Goal: Task Accomplishment & Management: Complete application form

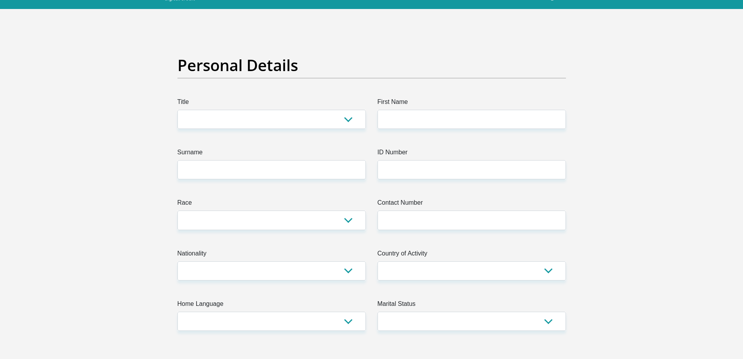
scroll to position [39, 0]
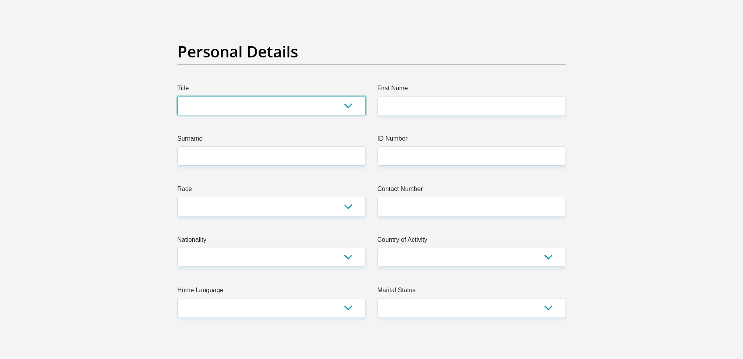
click at [250, 106] on select "Mr Ms Mrs Dr [PERSON_NAME]" at bounding box center [272, 105] width 188 height 19
select select "Mrs"
click at [178, 96] on select "Mr Ms Mrs Dr [PERSON_NAME]" at bounding box center [272, 105] width 188 height 19
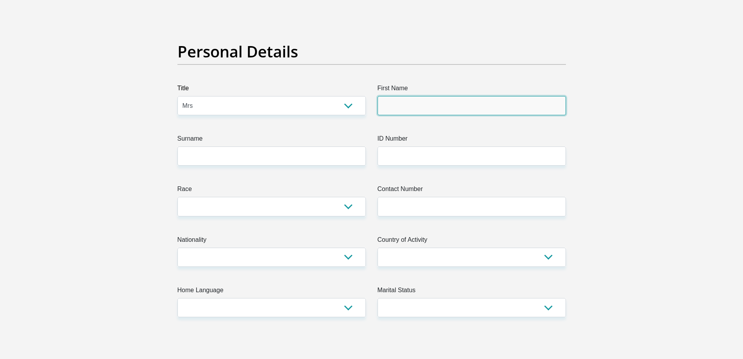
click at [413, 105] on input "First Name" at bounding box center [472, 105] width 188 height 19
type input "Rochelle"
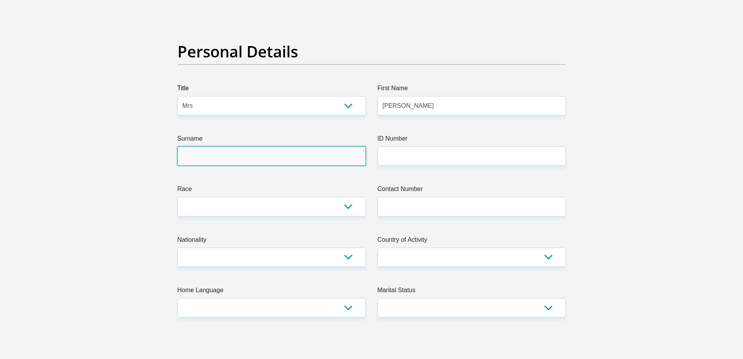
type input "Naidoo"
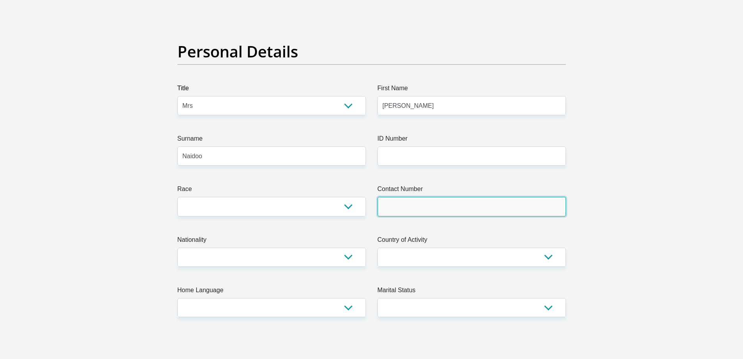
type input "0840270958"
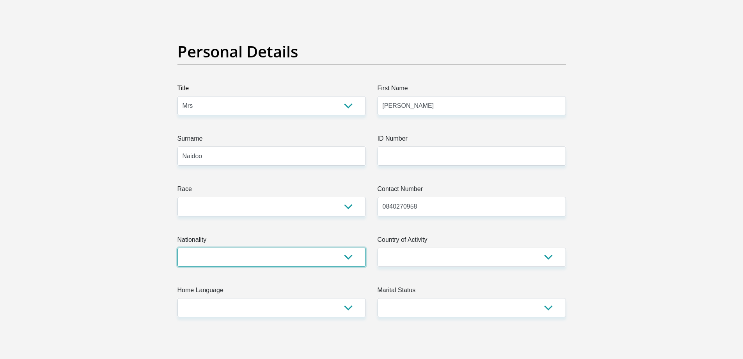
select select "ZAF"
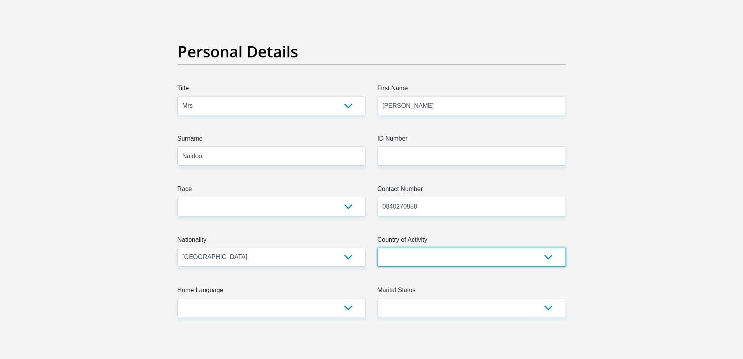
select select "ZAF"
type input "29 Colin Paul Street"
type input "Unit 13 Casa Mia"
type input "Kempton Park"
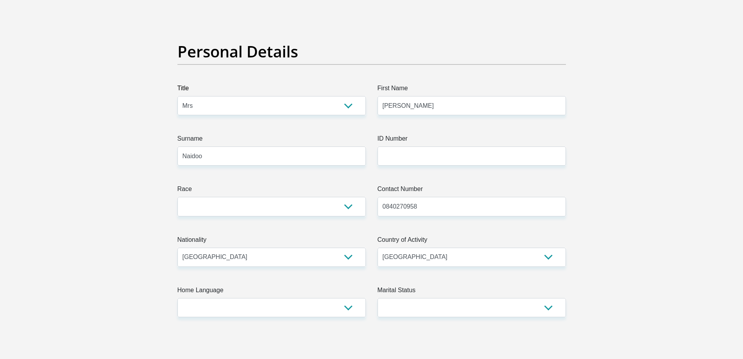
type input "1459"
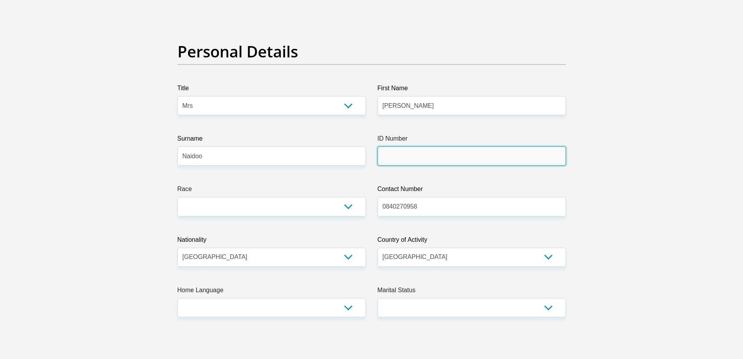
click at [403, 154] on input "ID Number" at bounding box center [472, 155] width 188 height 19
type input "8504040137088"
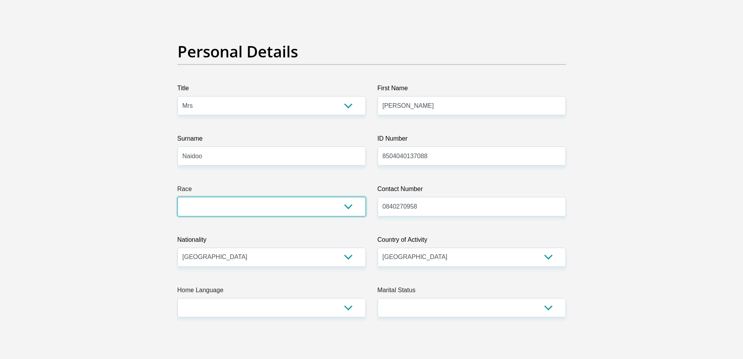
click at [349, 204] on select "Black Coloured Indian White Other" at bounding box center [272, 206] width 188 height 19
select select "3"
click at [178, 197] on select "Black Coloured Indian White Other" at bounding box center [272, 206] width 188 height 19
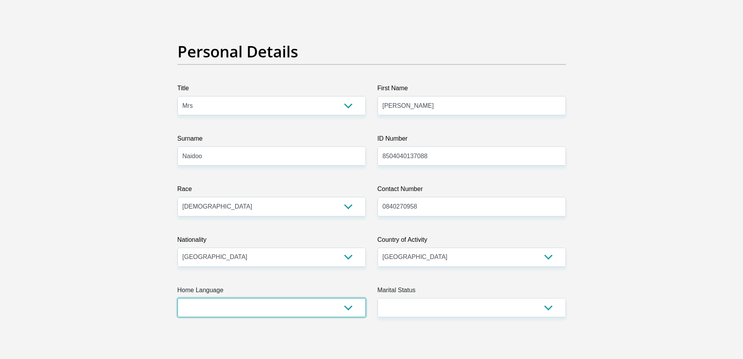
click at [350, 309] on select "Afrikaans English Sepedi South Ndebele Southern Sotho Swati Tsonga Tswana Venda…" at bounding box center [272, 307] width 188 height 19
select select "eng"
click at [178, 298] on select "Afrikaans English Sepedi South Ndebele Southern Sotho Swati Tsonga Tswana Venda…" at bounding box center [272, 307] width 188 height 19
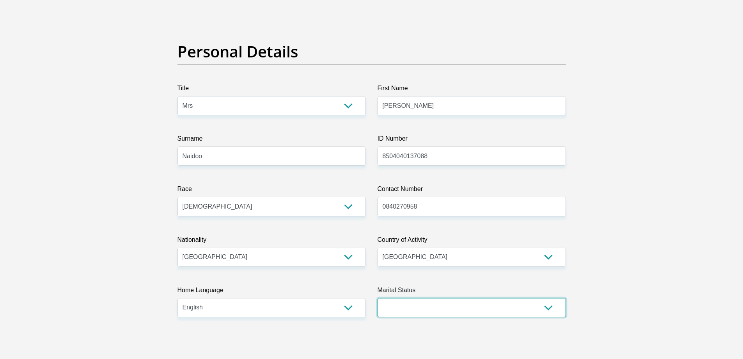
click at [499, 310] on select "Married ANC Single Divorced Widowed Married COP or Customary Law" at bounding box center [472, 307] width 188 height 19
select select "3"
click at [378, 298] on select "Married ANC Single Divorced Widowed Married COP or Customary Law" at bounding box center [472, 307] width 188 height 19
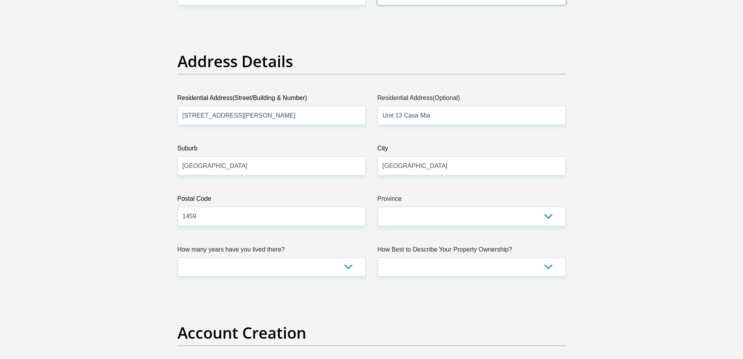
scroll to position [351, 0]
click at [444, 211] on select "Eastern Cape Free State Gauteng KwaZulu-Natal Limpopo Mpumalanga Northern Cape …" at bounding box center [472, 215] width 188 height 19
select select "Gauteng"
click at [378, 206] on select "Eastern Cape Free State Gauteng KwaZulu-Natal Limpopo Mpumalanga Northern Cape …" at bounding box center [472, 215] width 188 height 19
click at [352, 266] on select "less than 1 year 1-3 years 3-5 years 5+ years" at bounding box center [272, 266] width 188 height 19
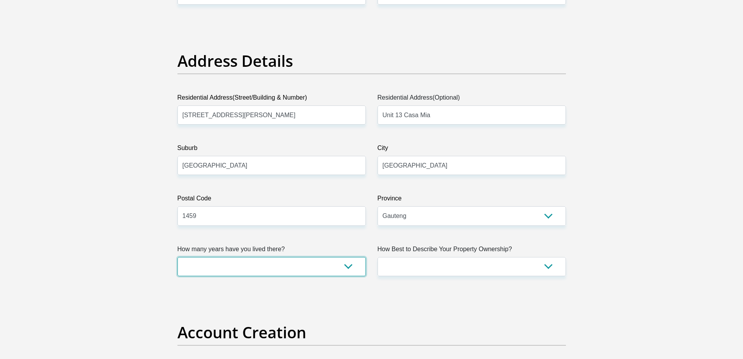
select select "2"
click at [178, 257] on select "less than 1 year 1-3 years 3-5 years 5+ years" at bounding box center [272, 266] width 188 height 19
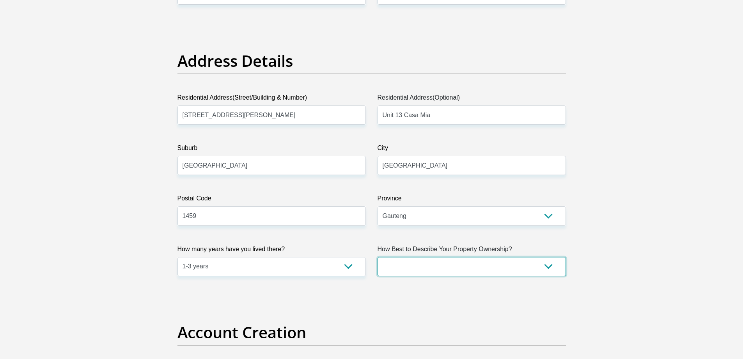
click at [458, 264] on select "Owned Rented Family Owned Company Dwelling" at bounding box center [472, 266] width 188 height 19
select select "Rented"
click at [378, 257] on select "Owned Rented Family Owned Company Dwelling" at bounding box center [472, 266] width 188 height 19
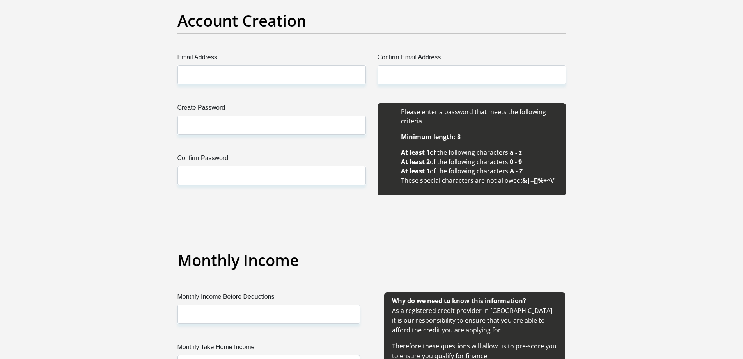
scroll to position [663, 0]
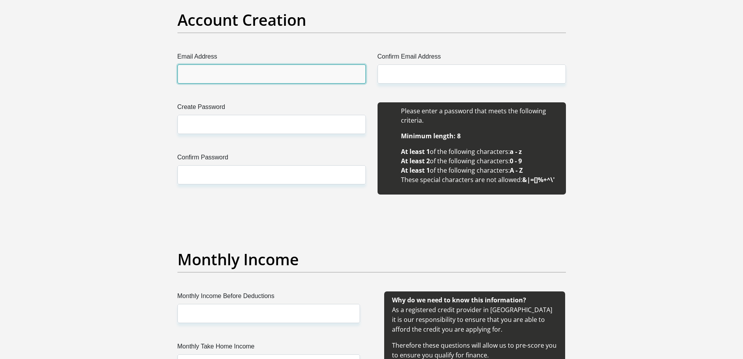
click at [240, 72] on input "Email Address" at bounding box center [272, 73] width 188 height 19
type input "R.Naidoo@sera-web.com"
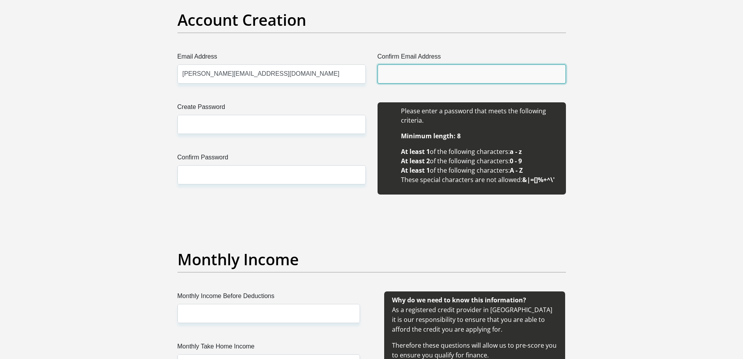
type input "R.Naidoo@sera-web.com"
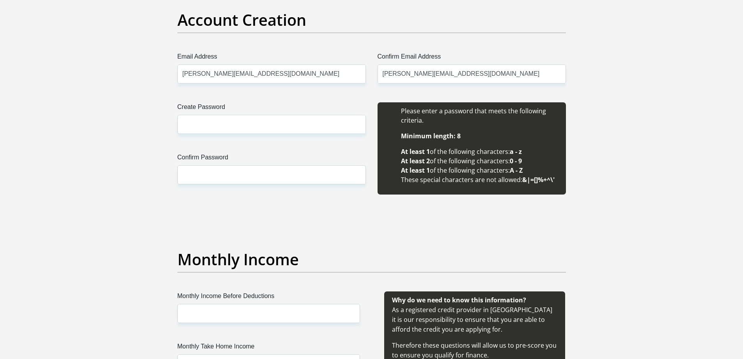
type input "Rochelle"
type input "Naidoo"
type input "0840270958"
click at [258, 124] on input "Create Password" at bounding box center [272, 124] width 188 height 19
type input "Kiana2026?"
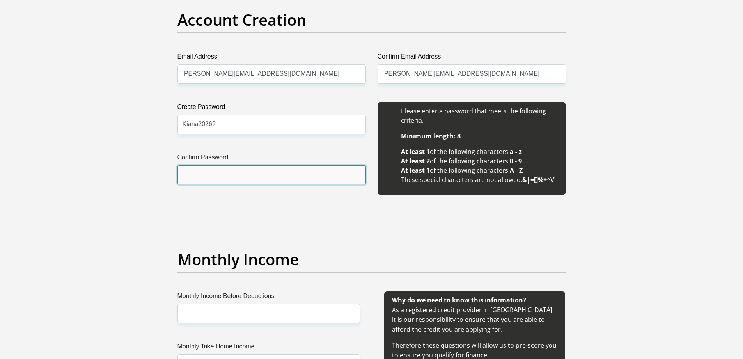
click at [264, 169] on input "Confirm Password" at bounding box center [272, 174] width 188 height 19
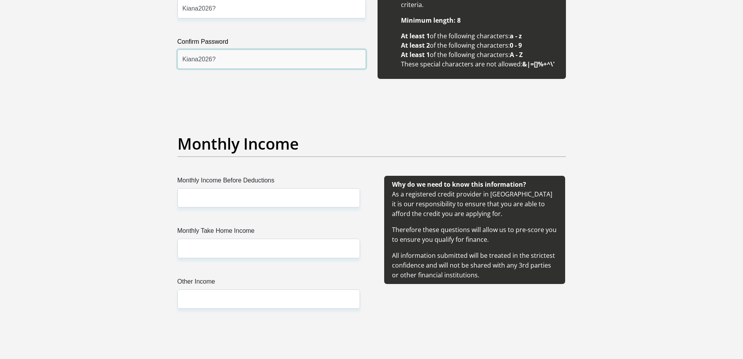
scroll to position [780, 0]
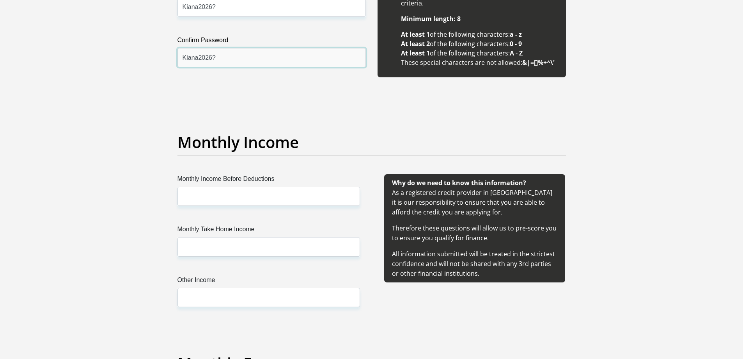
type input "Kiana2026?"
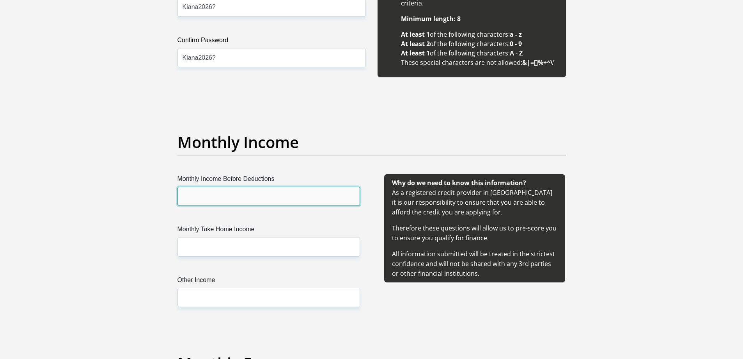
click at [247, 197] on input "Monthly Income Before Deductions" at bounding box center [269, 195] width 183 height 19
type input "31600"
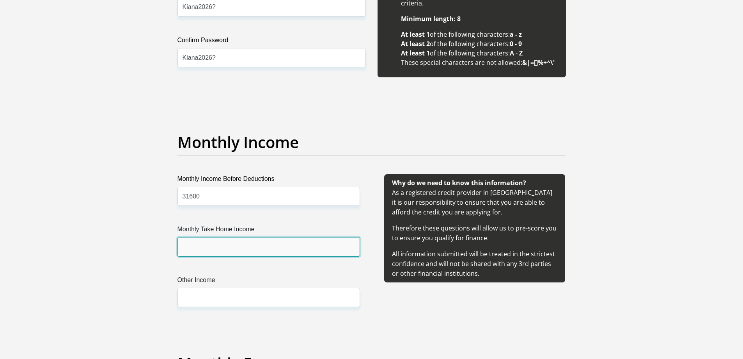
click at [252, 253] on input "Monthly Take Home Income" at bounding box center [269, 246] width 183 height 19
type input "26180"
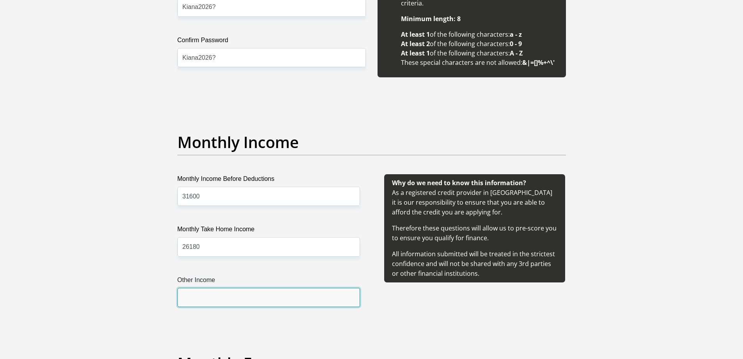
click at [239, 300] on input "Other Income" at bounding box center [269, 297] width 183 height 19
type input "2"
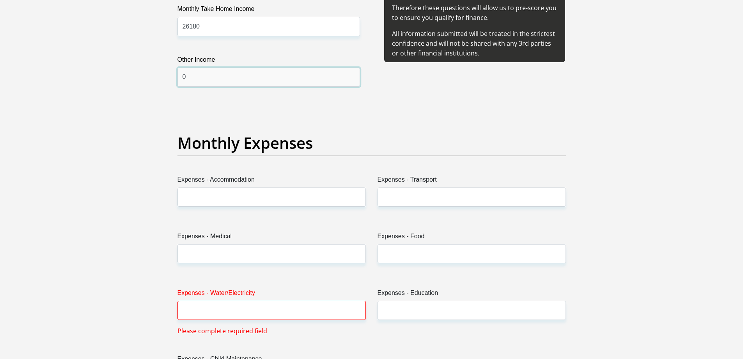
scroll to position [1014, 0]
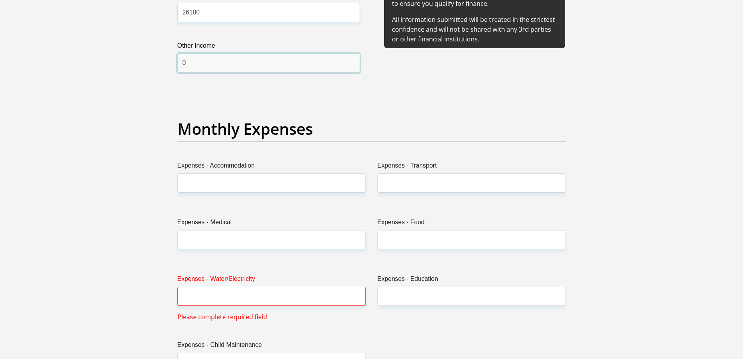
type input "0"
click at [229, 183] on input "Expenses - Accommodation" at bounding box center [272, 182] width 188 height 19
type input "11000"
click at [412, 180] on input "Expenses - Transport" at bounding box center [472, 182] width 188 height 19
type input "500"
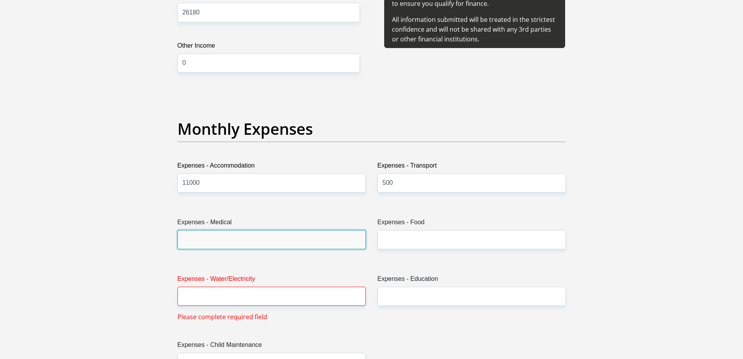
click at [230, 231] on input "Expenses - Medical" at bounding box center [272, 239] width 188 height 19
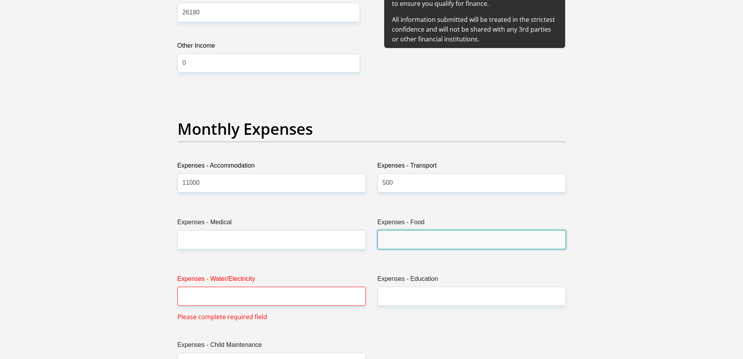
click at [406, 240] on input "Expenses - Food" at bounding box center [472, 239] width 188 height 19
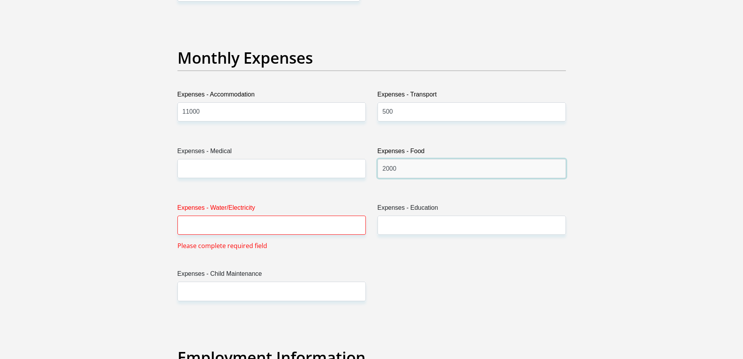
scroll to position [1092, 0]
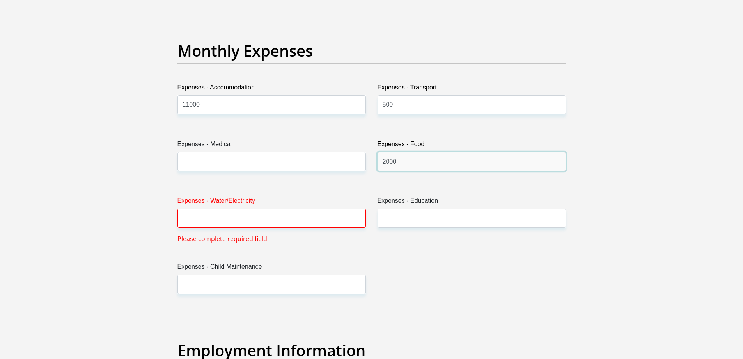
type input "2000"
click at [305, 218] on input "Expenses - Water/Electricity" at bounding box center [272, 217] width 188 height 19
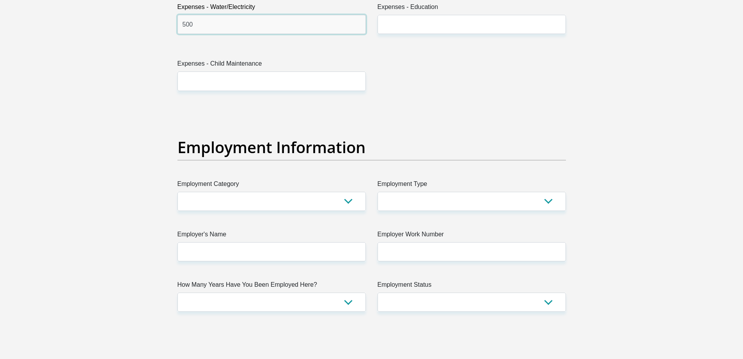
scroll to position [1287, 0]
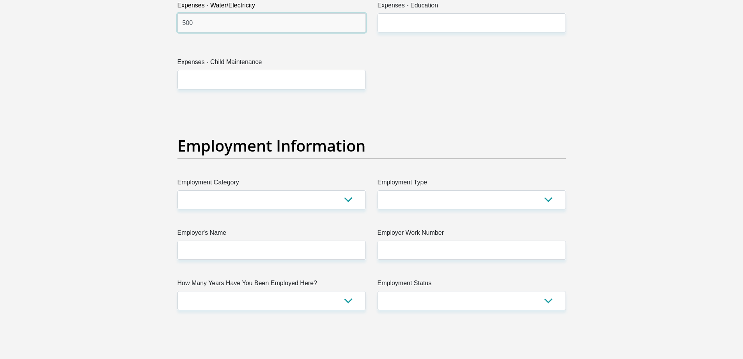
type input "500"
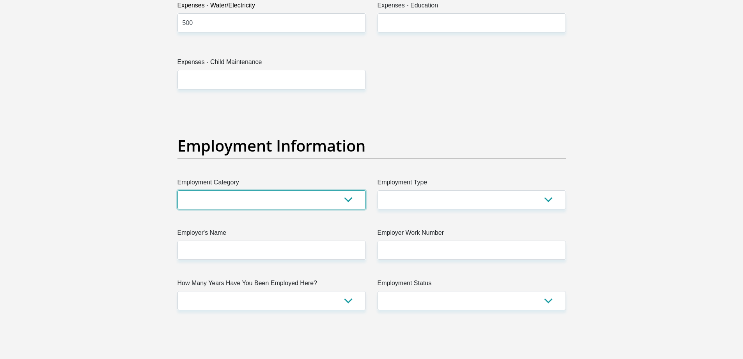
click at [258, 200] on select "AGRICULTURE ALCOHOL & TOBACCO CONSTRUCTION MATERIALS METALLURGY EQUIPMENT FOR R…" at bounding box center [272, 199] width 188 height 19
select select "59"
click at [178, 190] on select "AGRICULTURE ALCOHOL & TOBACCO CONSTRUCTION MATERIALS METALLURGY EQUIPMENT FOR R…" at bounding box center [272, 199] width 188 height 19
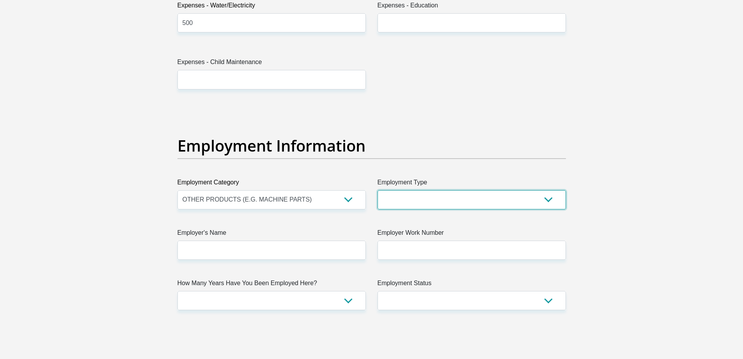
click at [449, 199] on select "College/Lecturer Craft Seller Creative Driver Executive Farmer Forces - Non Com…" at bounding box center [472, 199] width 188 height 19
select select "Manager"
click at [378, 190] on select "College/Lecturer Craft Seller Creative Driver Executive Farmer Forces - Non Com…" at bounding box center [472, 199] width 188 height 19
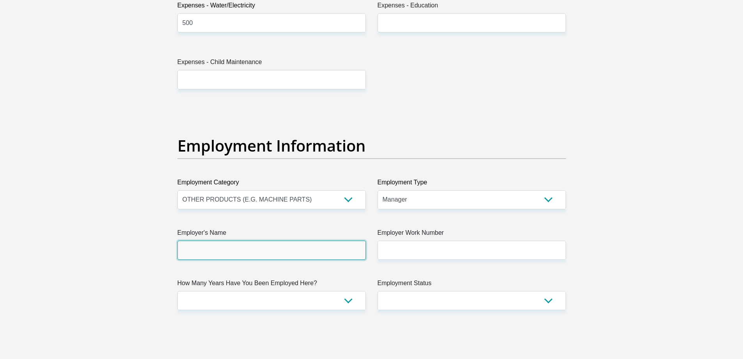
click at [293, 252] on input "Employer's Name" at bounding box center [272, 249] width 188 height 19
type input "seraTechnologySA"
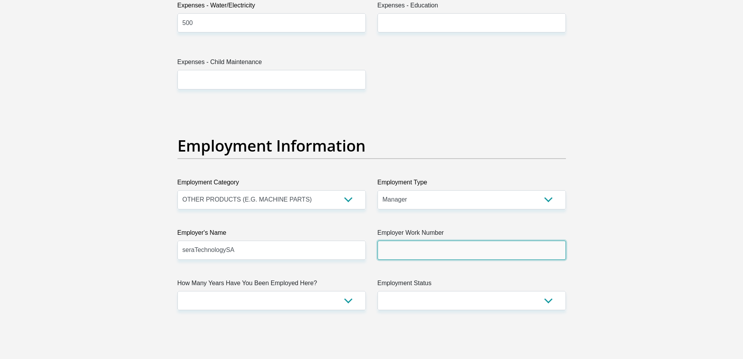
click at [421, 249] on input "Employer Work Number" at bounding box center [472, 249] width 188 height 19
type input "0113975120"
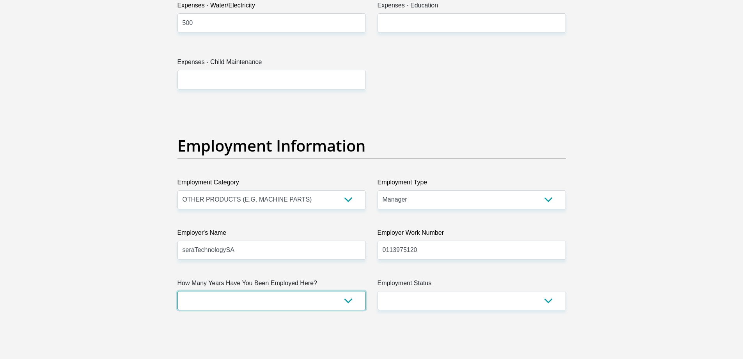
click at [303, 296] on select "less than 1 year 1-3 years 3-5 years 5+ years" at bounding box center [272, 300] width 188 height 19
select select "60"
click at [178, 291] on select "less than 1 year 1-3 years 3-5 years 5+ years" at bounding box center [272, 300] width 188 height 19
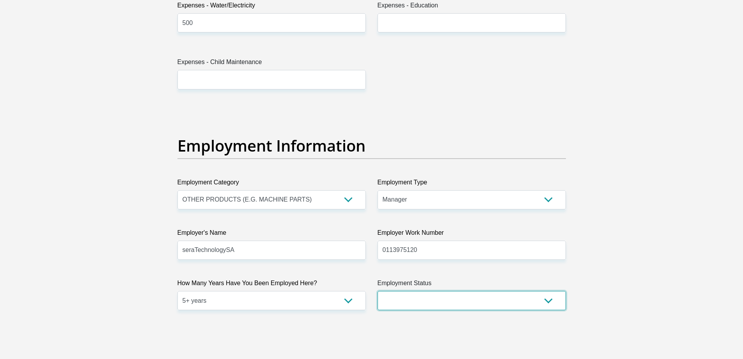
click at [461, 300] on select "Permanent/Full-time Part-time/Casual Contract Worker Self-Employed Housewife Re…" at bounding box center [472, 300] width 188 height 19
select select "1"
click at [378, 291] on select "Permanent/Full-time Part-time/Casual Contract Worker Self-Employed Housewife Re…" at bounding box center [472, 300] width 188 height 19
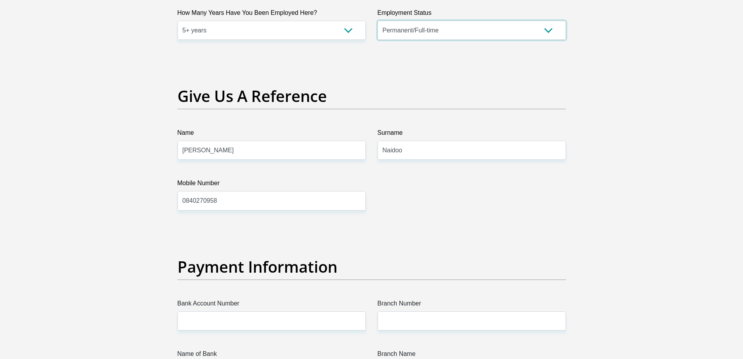
scroll to position [1561, 0]
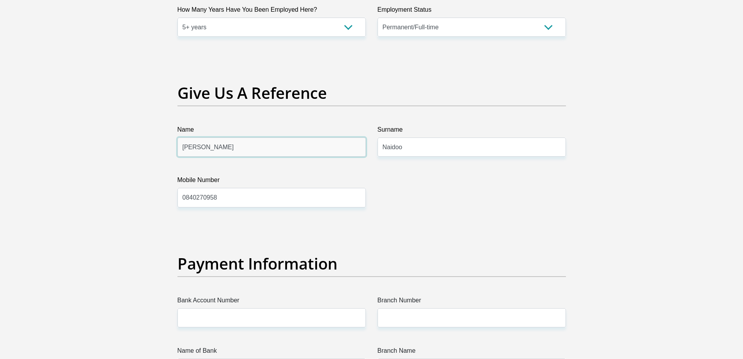
click at [257, 154] on input "Rochelle" at bounding box center [272, 146] width 188 height 19
drag, startPoint x: 240, startPoint y: 148, endPoint x: 157, endPoint y: 150, distance: 82.3
type input "kaitlyn"
click at [239, 200] on input "0840270958" at bounding box center [272, 197] width 188 height 19
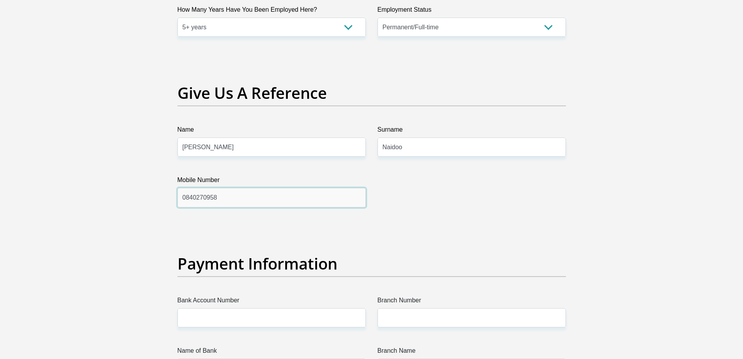
drag, startPoint x: 245, startPoint y: 198, endPoint x: 128, endPoint y: 191, distance: 116.9
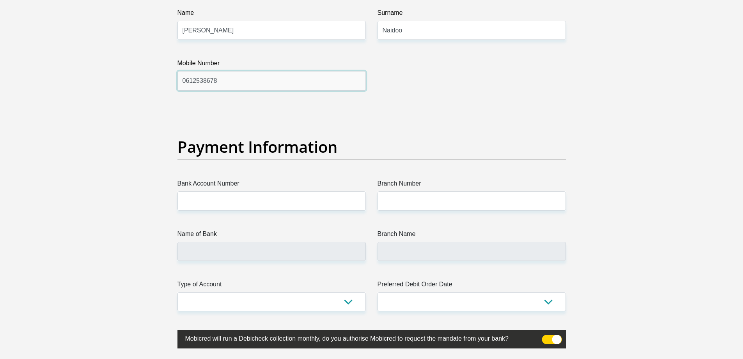
scroll to position [1678, 0]
type input "0612538678"
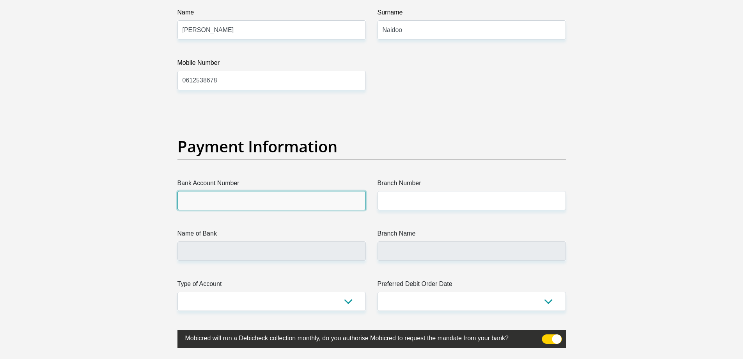
click at [207, 195] on input "Bank Account Number" at bounding box center [272, 200] width 188 height 19
click at [207, 200] on input "Bank Account Number" at bounding box center [272, 200] width 188 height 19
type input "2188720748"
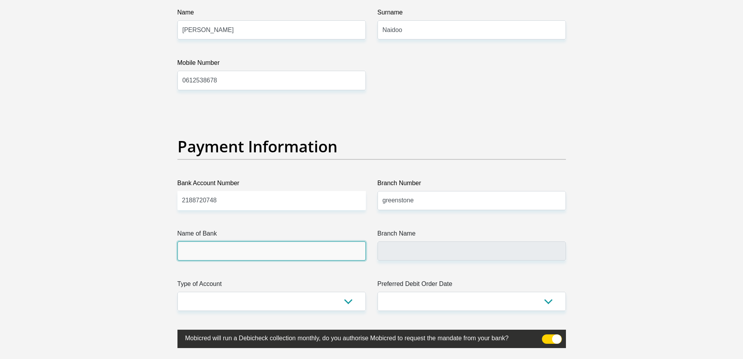
click at [203, 259] on input "Name of Bank" at bounding box center [272, 250] width 188 height 19
click at [202, 254] on input "Name of Bank" at bounding box center [272, 250] width 188 height 19
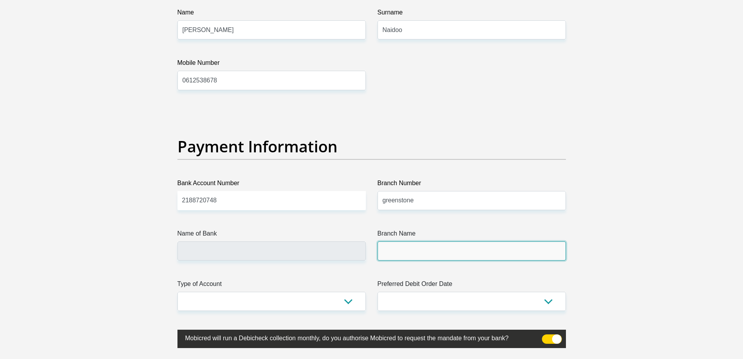
click at [428, 257] on input "Branch Name" at bounding box center [472, 250] width 188 height 19
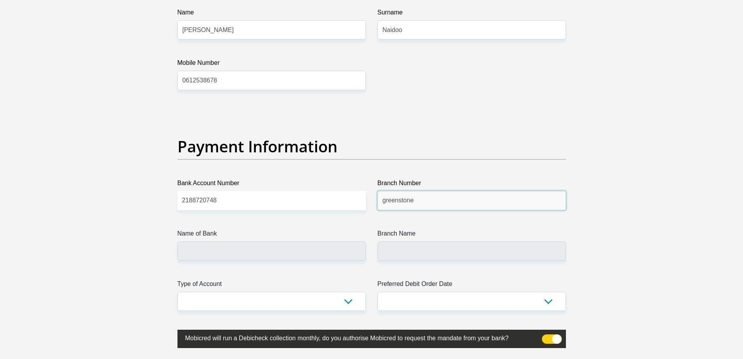
click at [420, 200] on input "greenstone" at bounding box center [472, 200] width 188 height 19
drag, startPoint x: 422, startPoint y: 199, endPoint x: 319, endPoint y: 198, distance: 103.4
type input "47001"
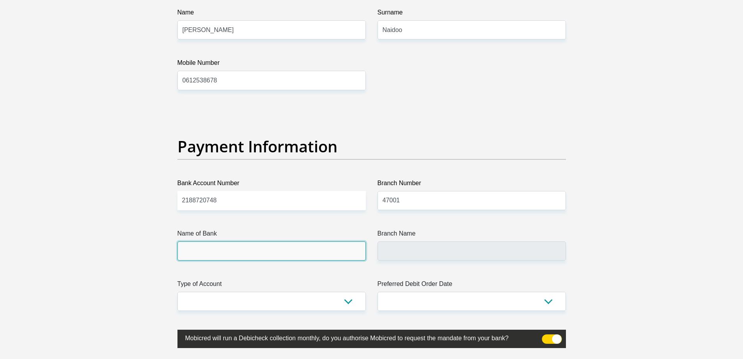
click at [291, 254] on input "Name of Bank" at bounding box center [272, 250] width 188 height 19
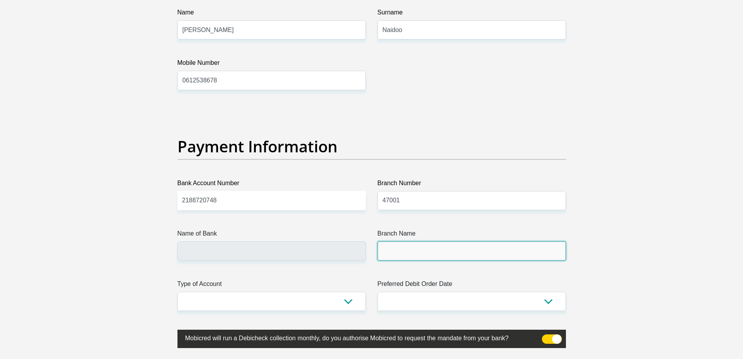
click at [441, 251] on input "Branch Name" at bounding box center [472, 250] width 188 height 19
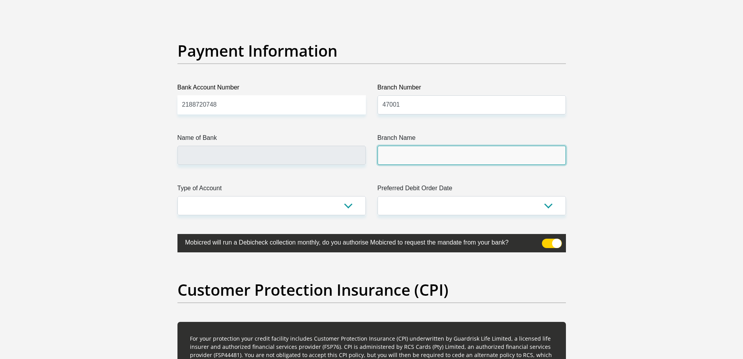
scroll to position [1756, 0]
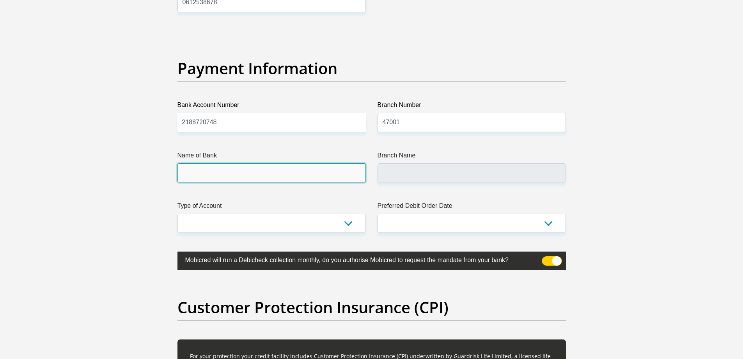
click at [278, 178] on input "Name of Bank" at bounding box center [272, 172] width 188 height 19
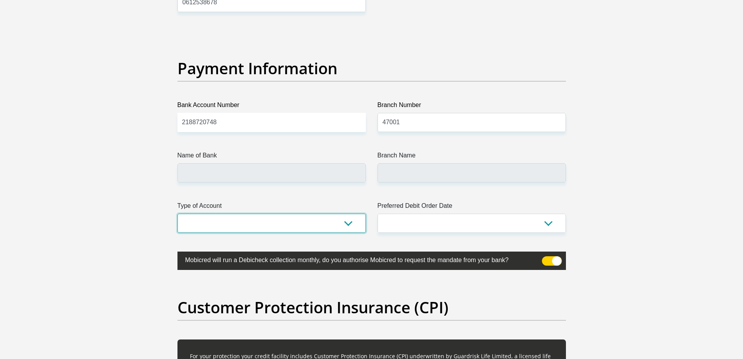
click at [344, 227] on select "Cheque Savings" at bounding box center [272, 222] width 188 height 19
select select "SAV"
click at [178, 213] on select "Cheque Savings" at bounding box center [272, 222] width 188 height 19
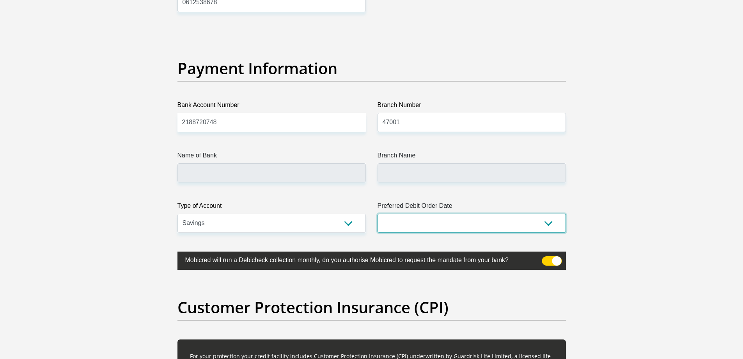
click at [446, 222] on select "1st 2nd 3rd 4th 5th 7th 18th 19th 20th 21st 22nd 23rd 24th 25th 26th 27th 28th …" at bounding box center [472, 222] width 188 height 19
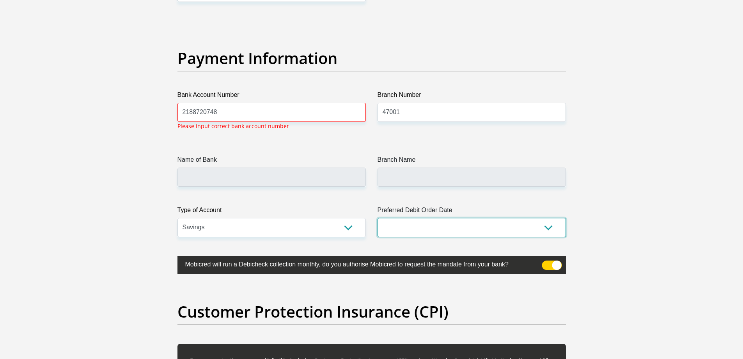
select select "29"
click at [378, 218] on select "1st 2nd 3rd 4th 5th 7th 18th 19th 20th 21st 22nd 23rd 24th 25th 26th 27th 28th …" at bounding box center [472, 227] width 188 height 19
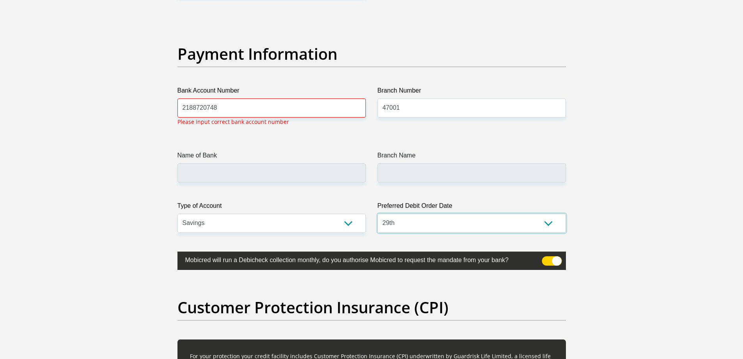
scroll to position [1770, 0]
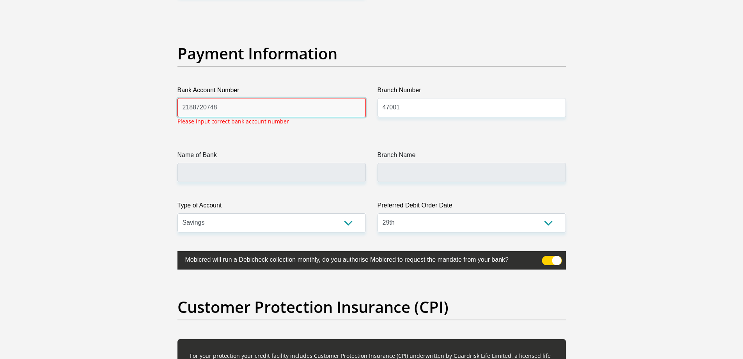
click at [232, 103] on input "2188720748" at bounding box center [272, 107] width 188 height 19
drag, startPoint x: 264, startPoint y: 110, endPoint x: 145, endPoint y: 97, distance: 119.7
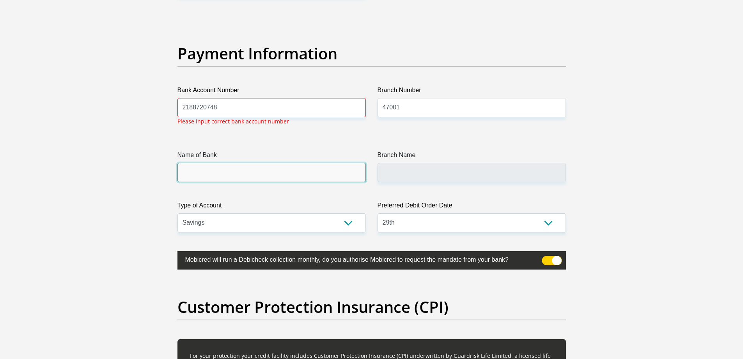
click at [211, 172] on input "Name of Bank" at bounding box center [272, 172] width 188 height 19
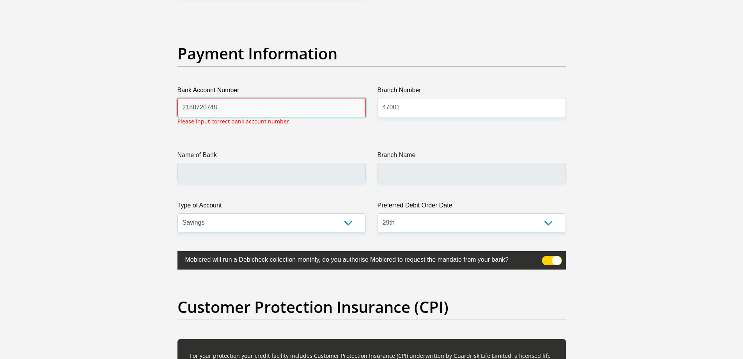
click at [226, 106] on input "2188720748" at bounding box center [272, 107] width 188 height 19
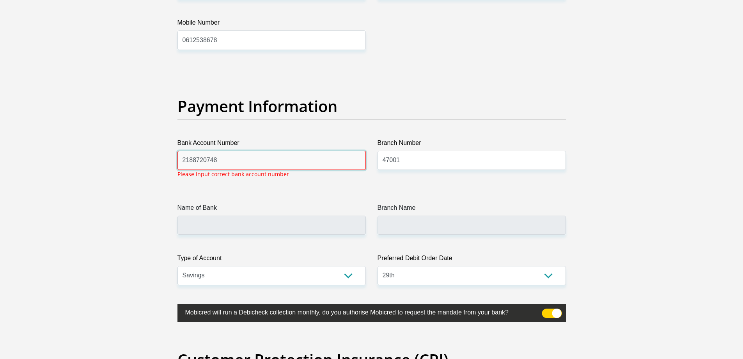
scroll to position [1731, 0]
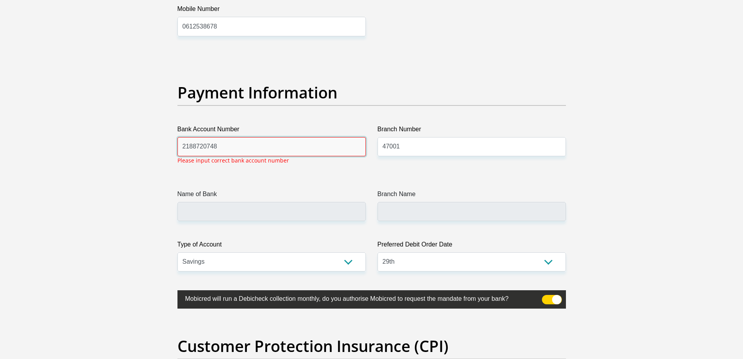
drag, startPoint x: 222, startPoint y: 147, endPoint x: 115, endPoint y: 141, distance: 107.0
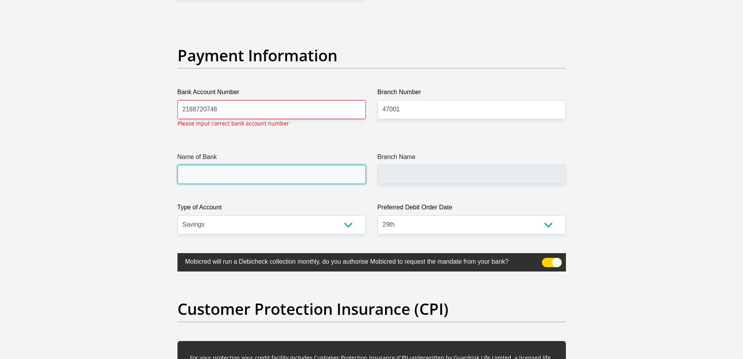
scroll to position [1770, 0]
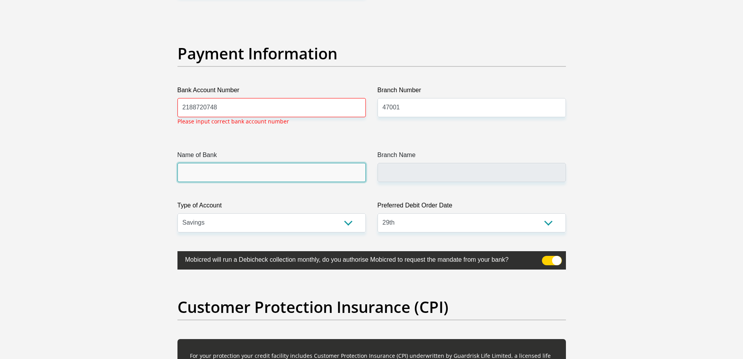
click at [214, 175] on input "Name of Bank" at bounding box center [272, 172] width 188 height 19
click at [214, 174] on input "Name of Bank" at bounding box center [272, 172] width 188 height 19
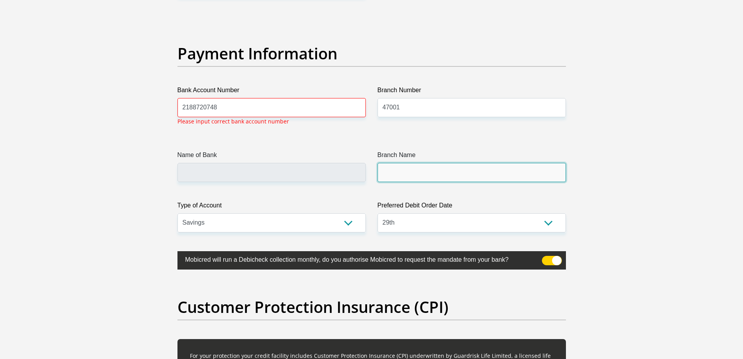
click at [415, 172] on input "Branch Name" at bounding box center [472, 172] width 188 height 19
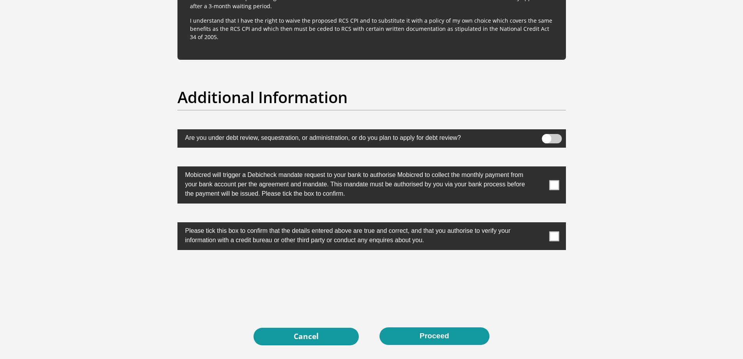
scroll to position [2395, 0]
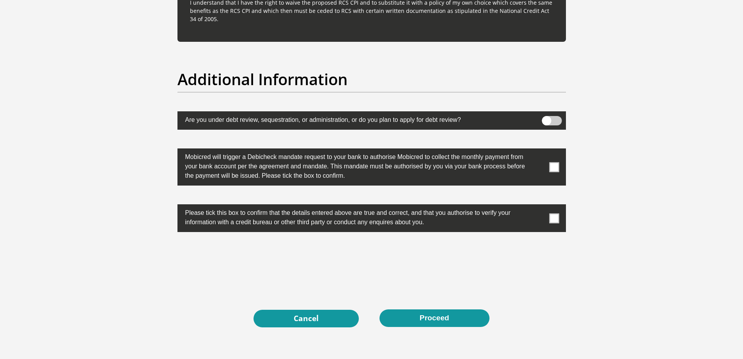
click at [545, 123] on span at bounding box center [552, 120] width 20 height 9
click at [547, 118] on input "checkbox" at bounding box center [547, 118] width 0 height 0
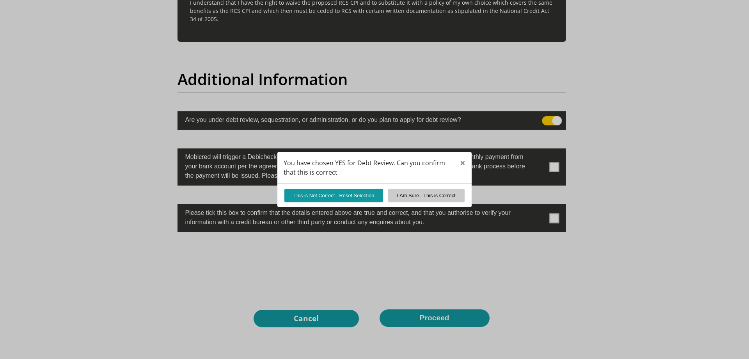
click at [548, 121] on div "You have chosen YES for Debt Review. Can you confirm that this is correct × Thi…" at bounding box center [374, 179] width 749 height 359
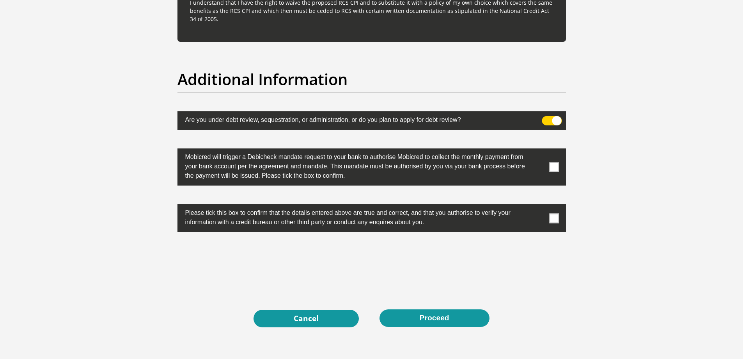
click at [557, 171] on span at bounding box center [554, 167] width 10 height 10
click at [539, 150] on input "checkbox" at bounding box center [539, 150] width 0 height 0
click at [555, 219] on span at bounding box center [554, 218] width 10 height 10
click at [539, 206] on input "checkbox" at bounding box center [539, 206] width 0 height 0
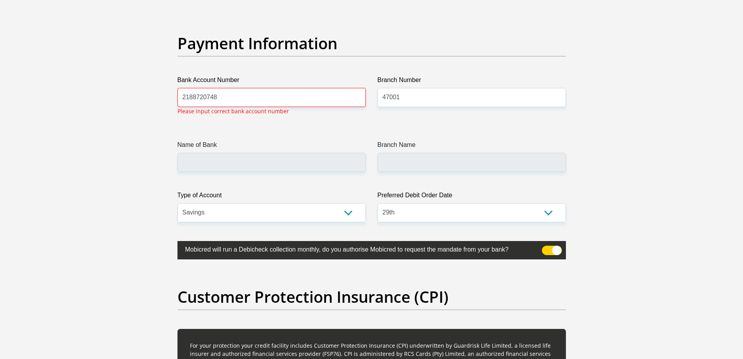
scroll to position [1692, 0]
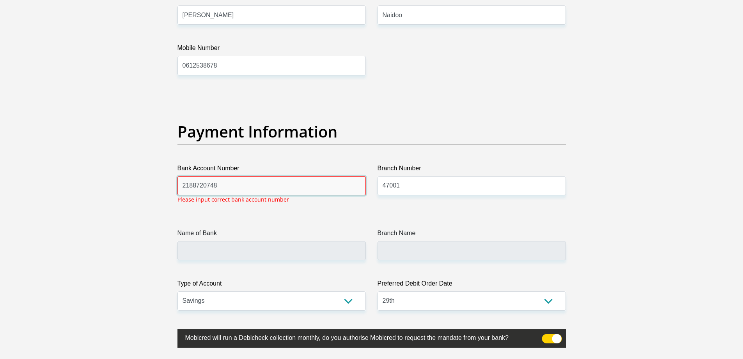
click at [232, 187] on input "2188720748" at bounding box center [272, 185] width 188 height 19
drag, startPoint x: 254, startPoint y: 186, endPoint x: 150, endPoint y: 180, distance: 104.4
type input "2188720748"
click at [390, 190] on input "47001" at bounding box center [472, 185] width 188 height 19
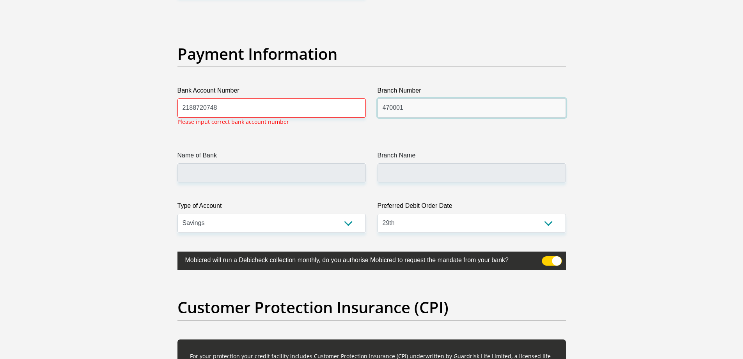
scroll to position [1770, 0]
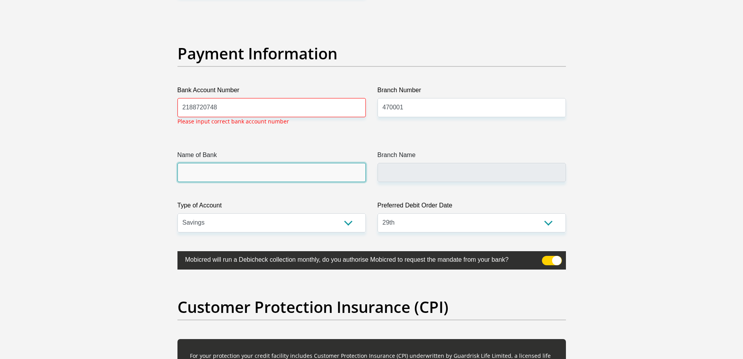
click at [235, 171] on input "Name of Bank" at bounding box center [272, 172] width 188 height 19
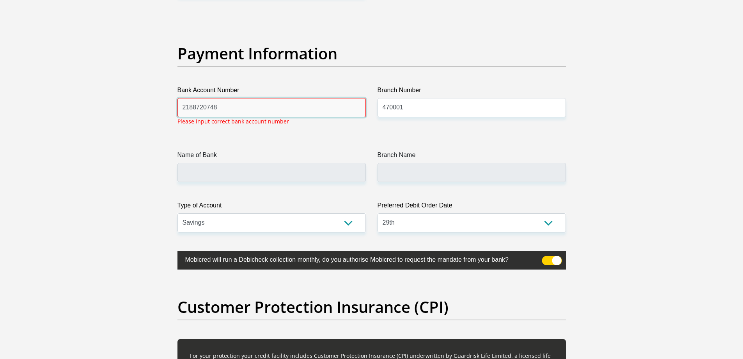
click at [266, 103] on input "2188720748" at bounding box center [272, 107] width 188 height 19
click at [415, 105] on input "470001" at bounding box center [472, 107] width 188 height 19
click at [423, 110] on input "470001" at bounding box center [472, 107] width 188 height 19
drag, startPoint x: 422, startPoint y: 110, endPoint x: 296, endPoint y: 102, distance: 125.9
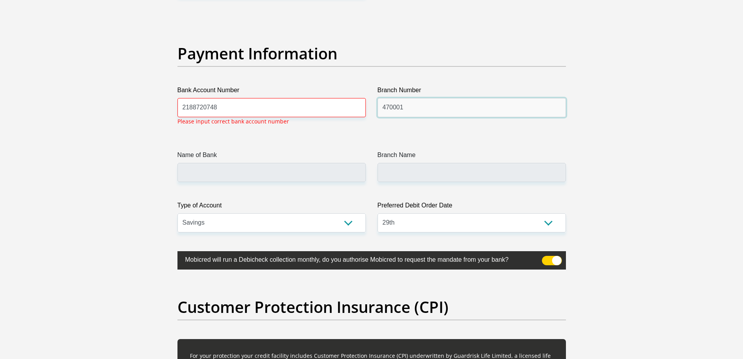
click at [404, 107] on input "470001" at bounding box center [472, 107] width 188 height 19
type input "470010"
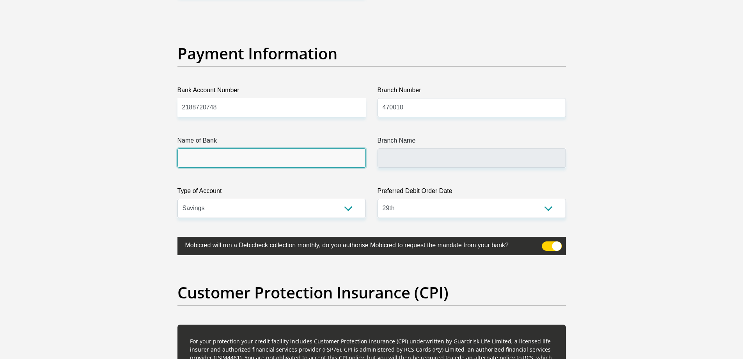
type input "CAPITEC BANK LIMITED"
type input "CAPITEC BANK CPC"
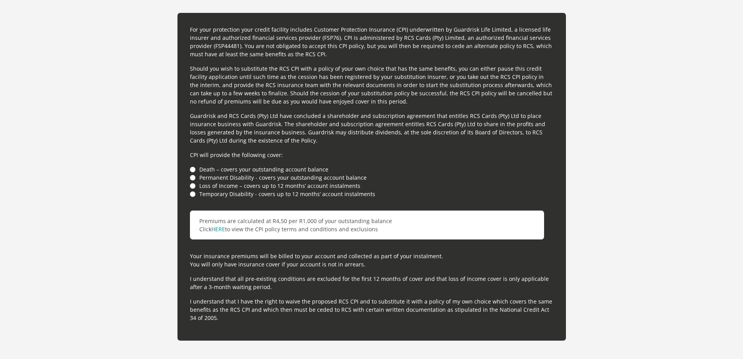
scroll to position [2083, 0]
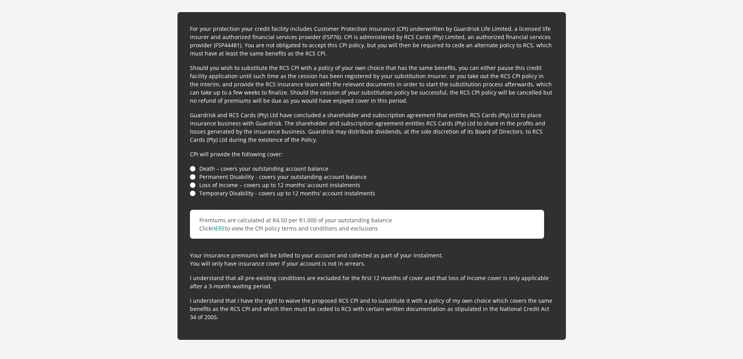
click at [192, 167] on li "Death – covers your outstanding account balance" at bounding box center [372, 168] width 364 height 8
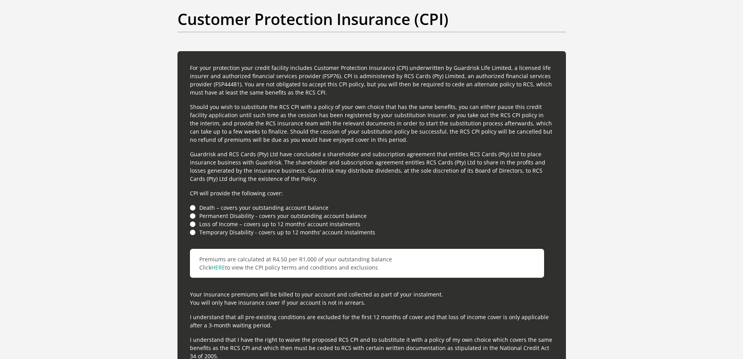
scroll to position [2441, 0]
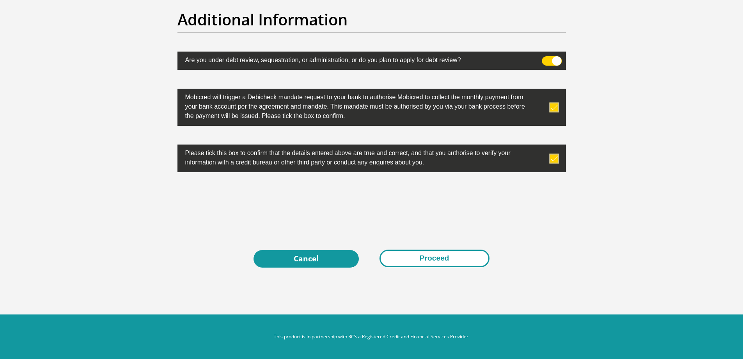
click at [431, 258] on button "Proceed" at bounding box center [435, 258] width 110 height 18
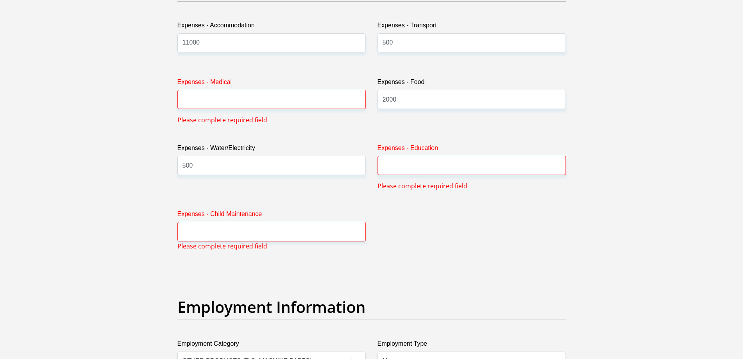
scroll to position [1152, 0]
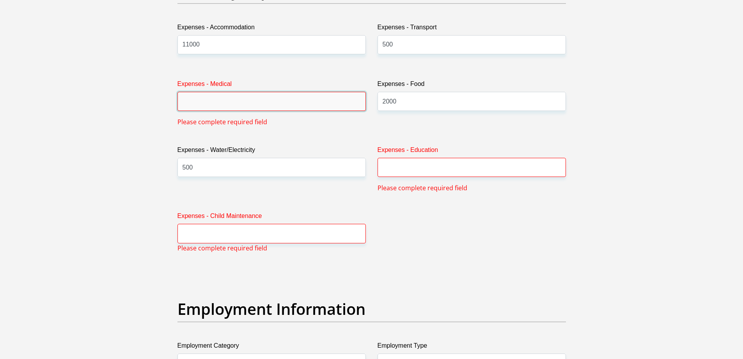
click at [240, 105] on input "Expenses - Medical" at bounding box center [272, 101] width 188 height 19
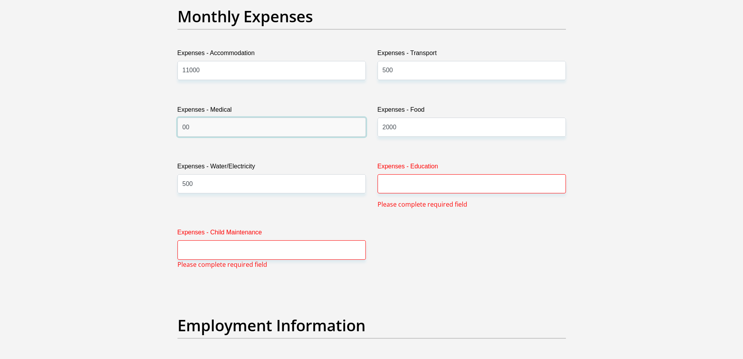
scroll to position [1113, 0]
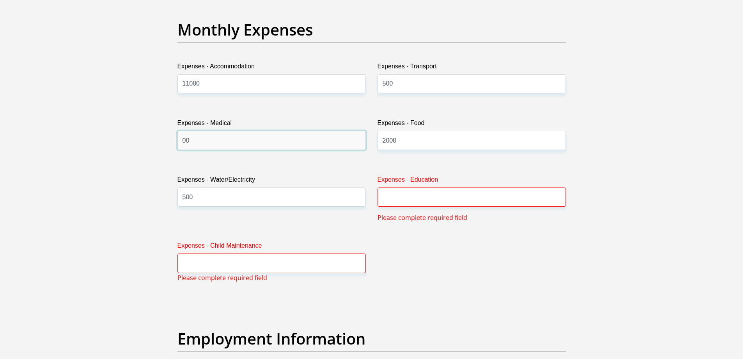
type input "00"
click at [435, 204] on input "Expenses - Education" at bounding box center [472, 196] width 188 height 19
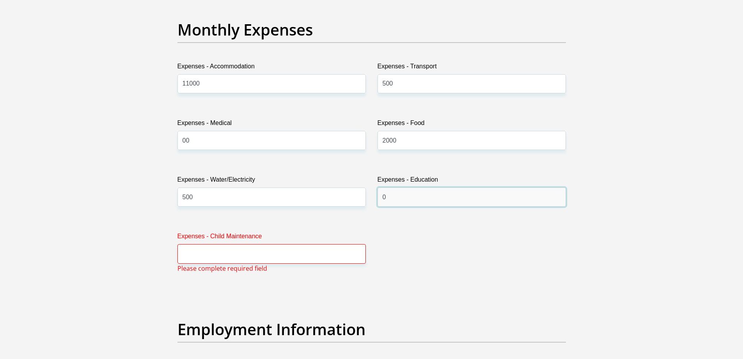
type input "0"
click at [213, 254] on input "Expenses - Child Maintenance" at bounding box center [272, 253] width 188 height 19
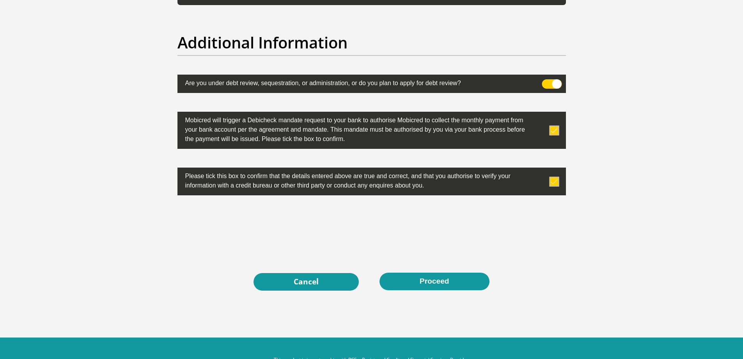
scroll to position [2441, 0]
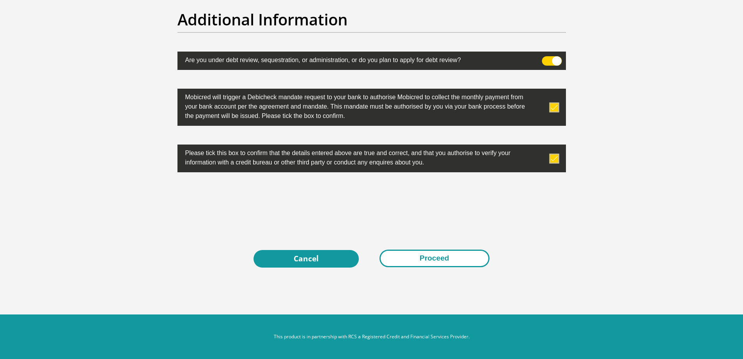
type input "0"
click at [444, 257] on button "Proceed" at bounding box center [435, 258] width 110 height 18
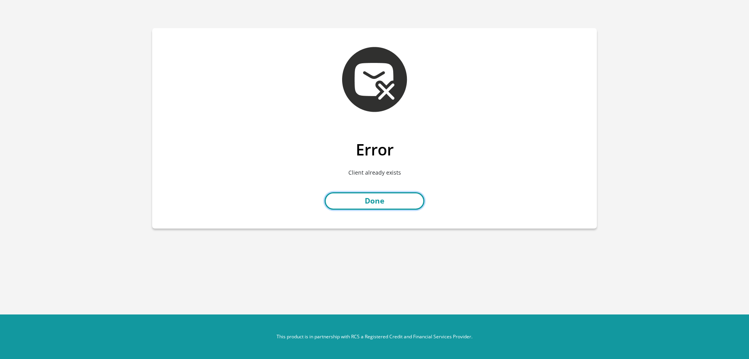
click at [401, 201] on link "Done" at bounding box center [375, 201] width 100 height 18
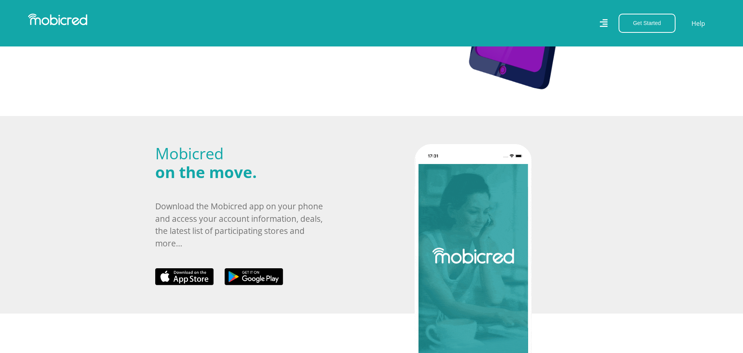
scroll to position [1326, 0]
